Goal: Task Accomplishment & Management: Use online tool/utility

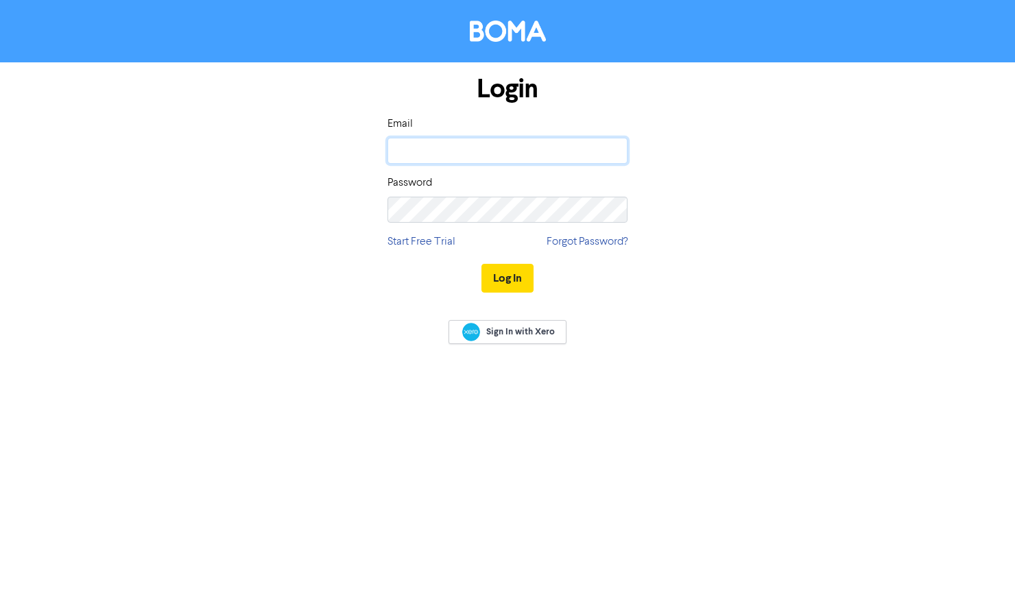
click at [420, 156] on input "email" at bounding box center [507, 151] width 240 height 26
type input "[EMAIL_ADDRESS][DOMAIN_NAME]"
click at [481, 264] on button "Log In" at bounding box center [507, 278] width 52 height 29
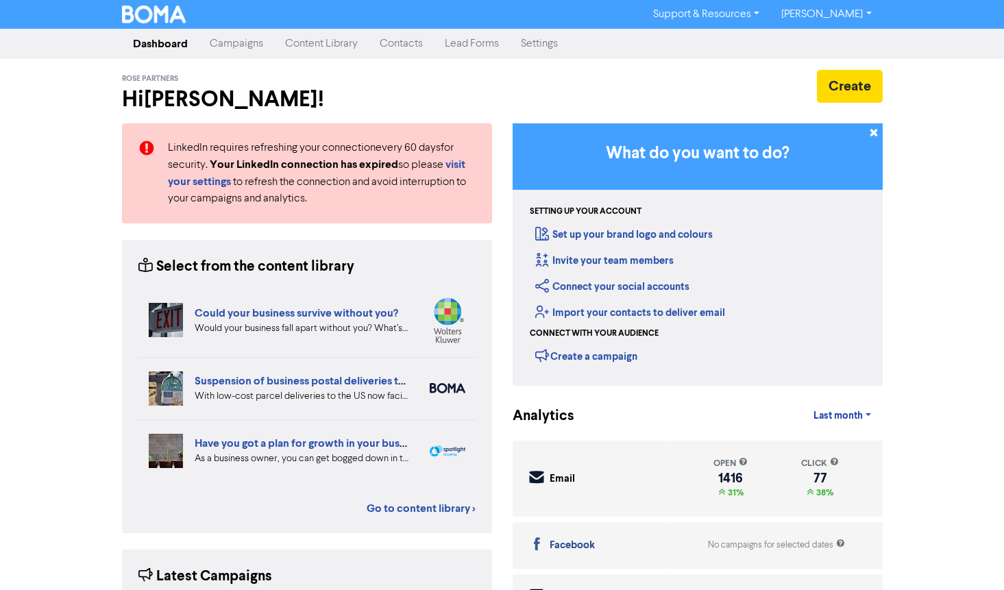
click at [222, 47] on link "Campaigns" at bounding box center [236, 43] width 75 height 27
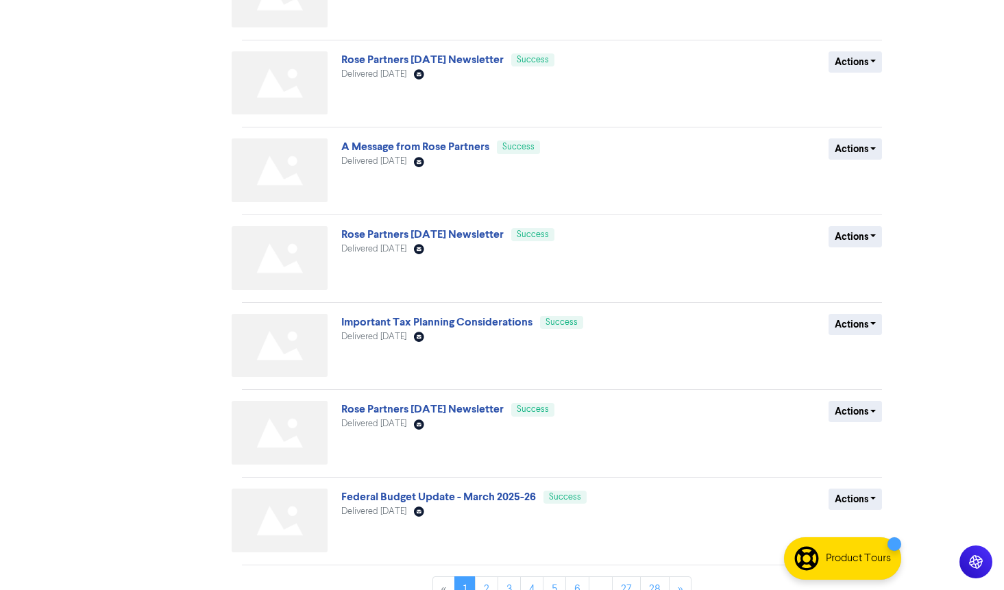
scroll to position [435, 0]
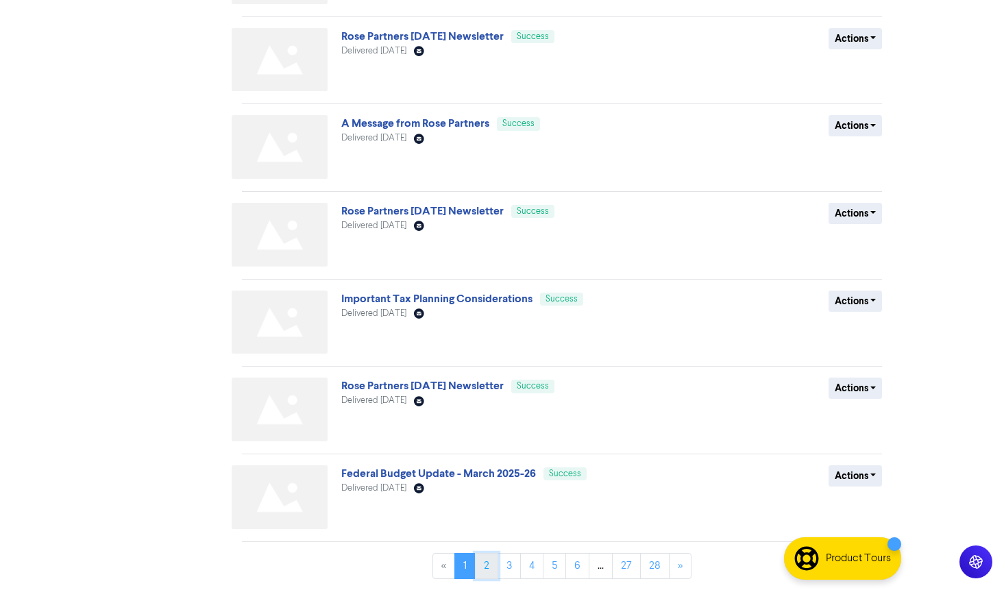
click at [487, 565] on link "2" at bounding box center [486, 566] width 23 height 26
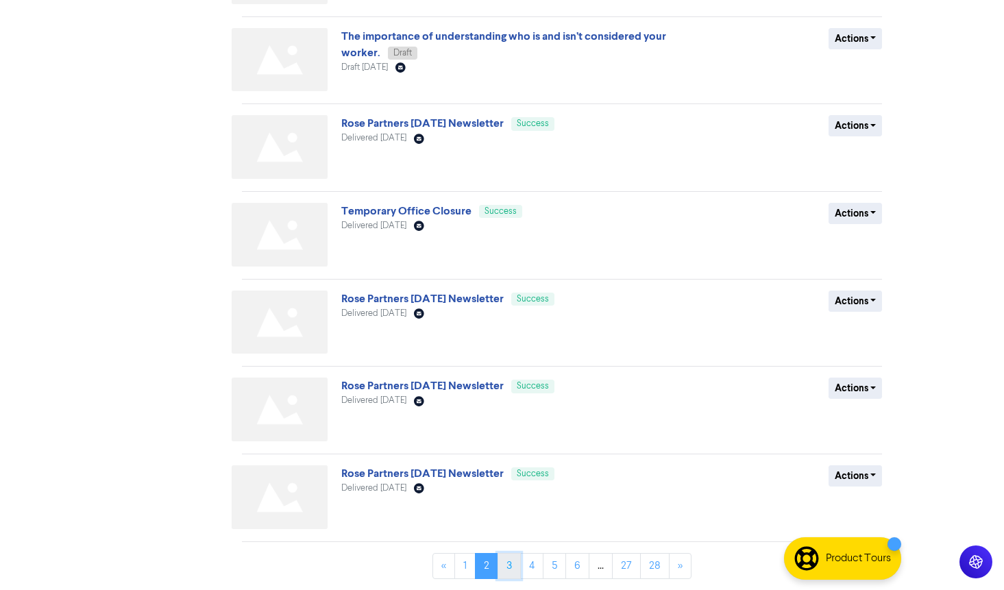
click at [520, 563] on link "3" at bounding box center [509, 566] width 23 height 26
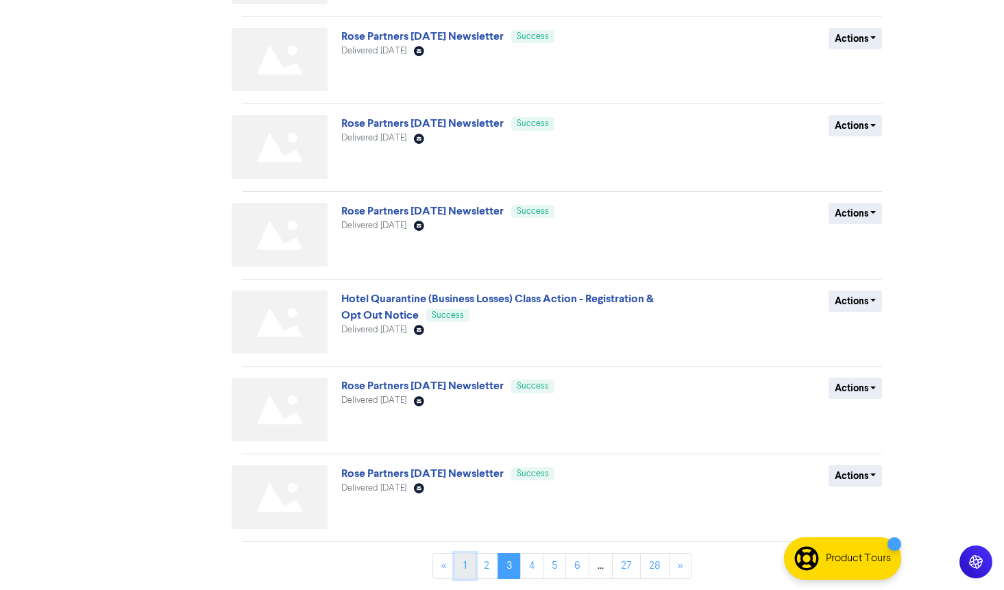
click at [466, 566] on link "1" at bounding box center [465, 566] width 21 height 26
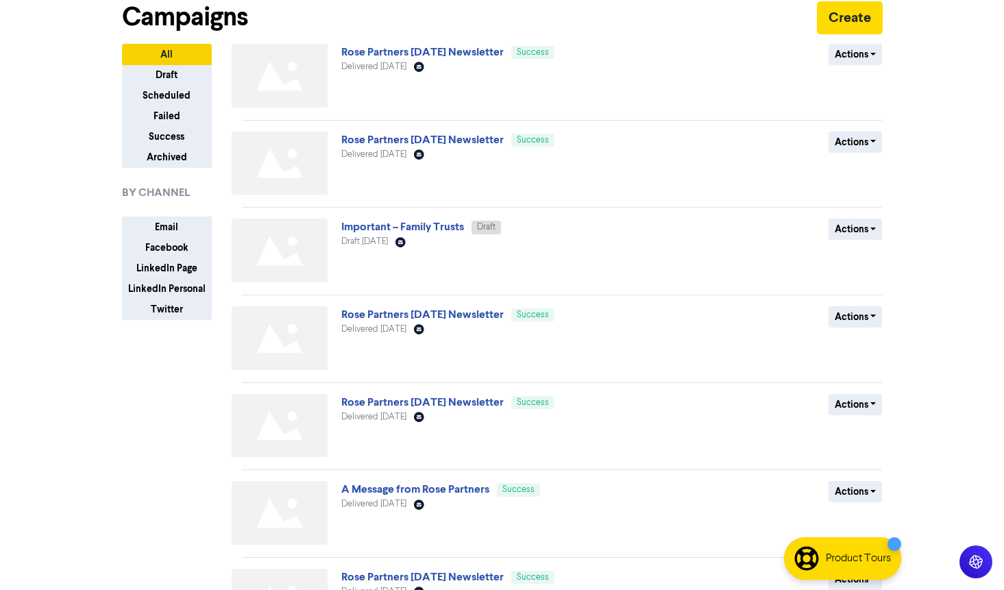
scroll to position [0, 0]
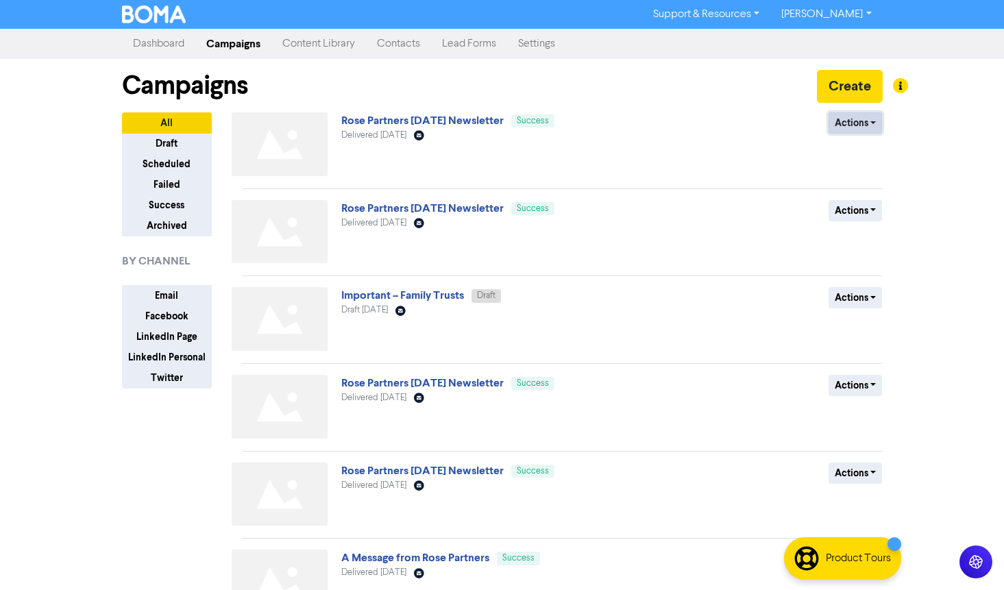
click at [874, 123] on button "Actions" at bounding box center [856, 122] width 54 height 21
click at [864, 157] on button "Duplicate" at bounding box center [883, 152] width 108 height 22
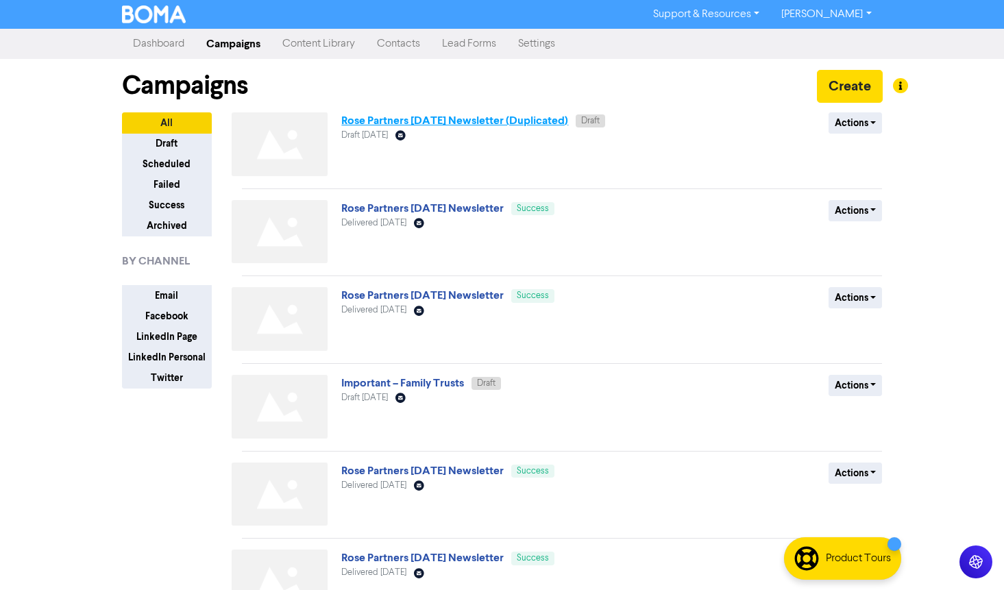
click at [509, 123] on link "Rose Partners [DATE] Newsletter (Duplicated)" at bounding box center [454, 121] width 227 height 14
